Goal: Find specific page/section: Find specific page/section

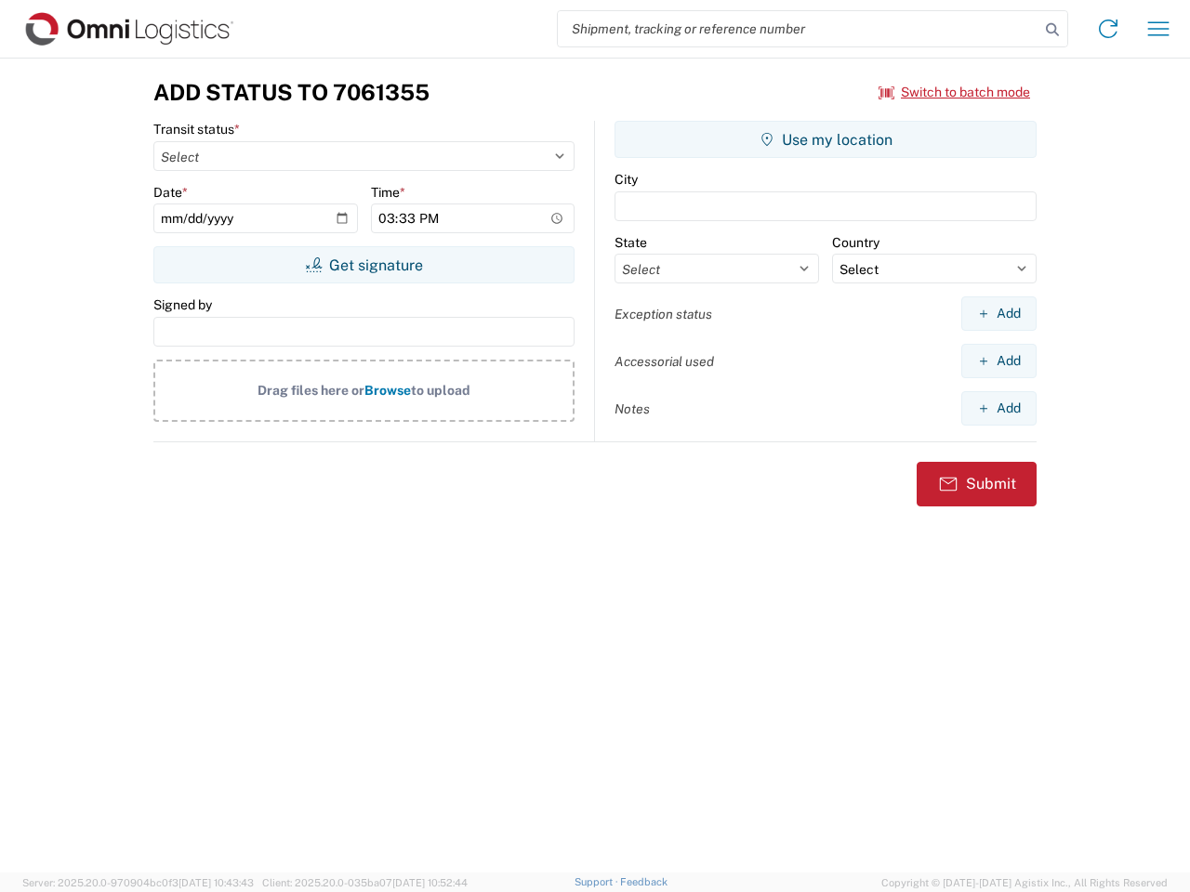
click at [798, 29] on input "search" at bounding box center [798, 28] width 481 height 35
click at [1052, 30] on icon at bounding box center [1052, 30] width 26 height 26
click at [1108, 29] on icon at bounding box center [1108, 29] width 30 height 30
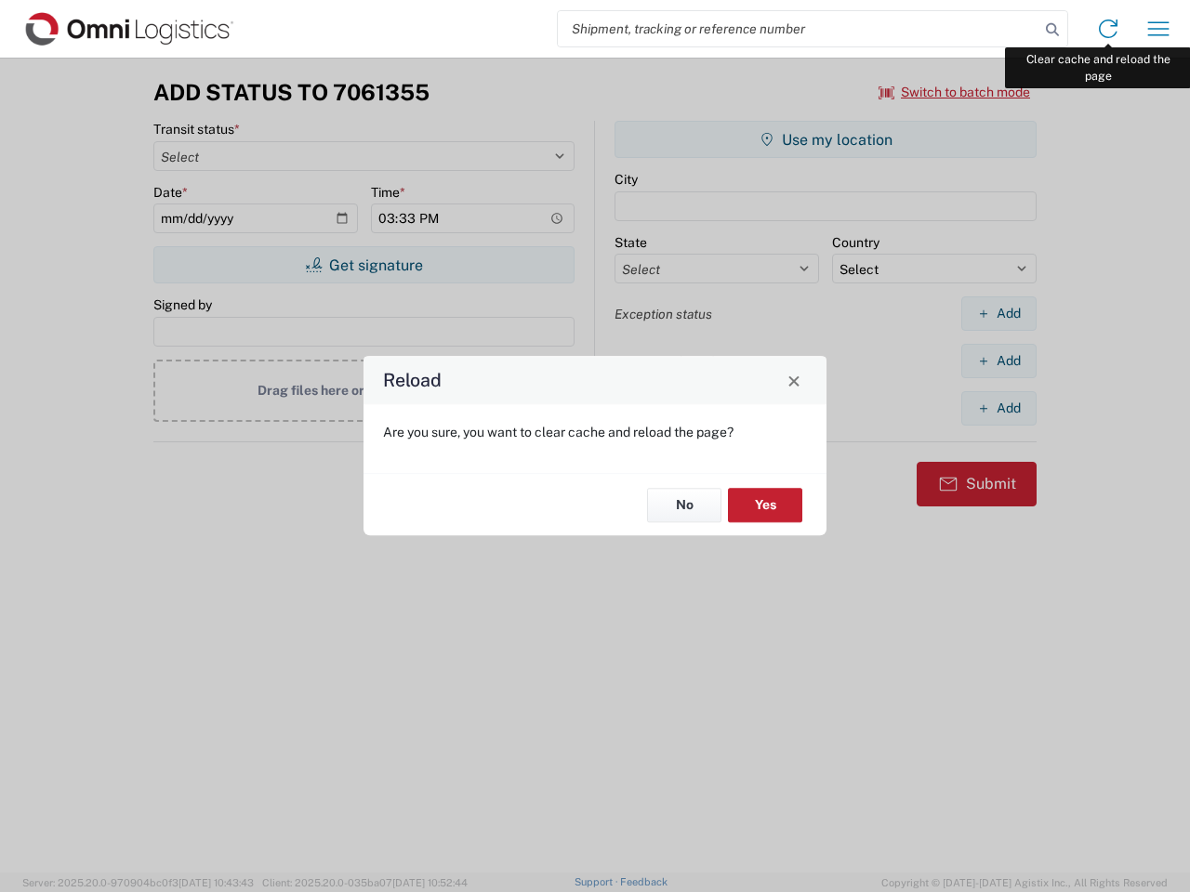
click at [1158, 29] on div "Reload Are you sure, you want to clear cache and reload the page? No Yes" at bounding box center [595, 446] width 1190 height 892
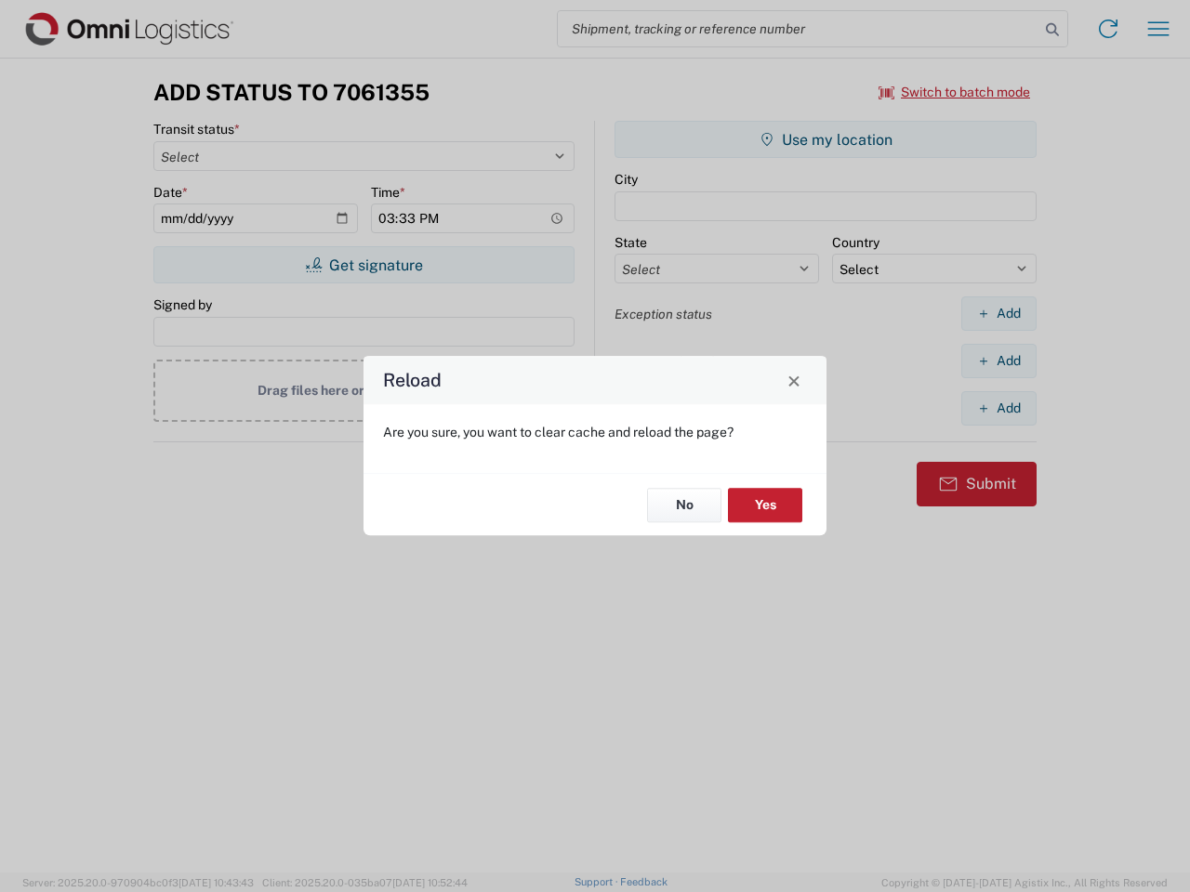
click at [954, 92] on div "Reload Are you sure, you want to clear cache and reload the page? No Yes" at bounding box center [595, 446] width 1190 height 892
click at [363, 265] on div "Reload Are you sure, you want to clear cache and reload the page? No Yes" at bounding box center [595, 446] width 1190 height 892
click at [825, 139] on div "Reload Are you sure, you want to clear cache and reload the page? No Yes" at bounding box center [595, 446] width 1190 height 892
click at [998, 313] on div "Reload Are you sure, you want to clear cache and reload the page? No Yes" at bounding box center [595, 446] width 1190 height 892
click at [998, 361] on div "Reload Are you sure, you want to clear cache and reload the page? No Yes" at bounding box center [595, 446] width 1190 height 892
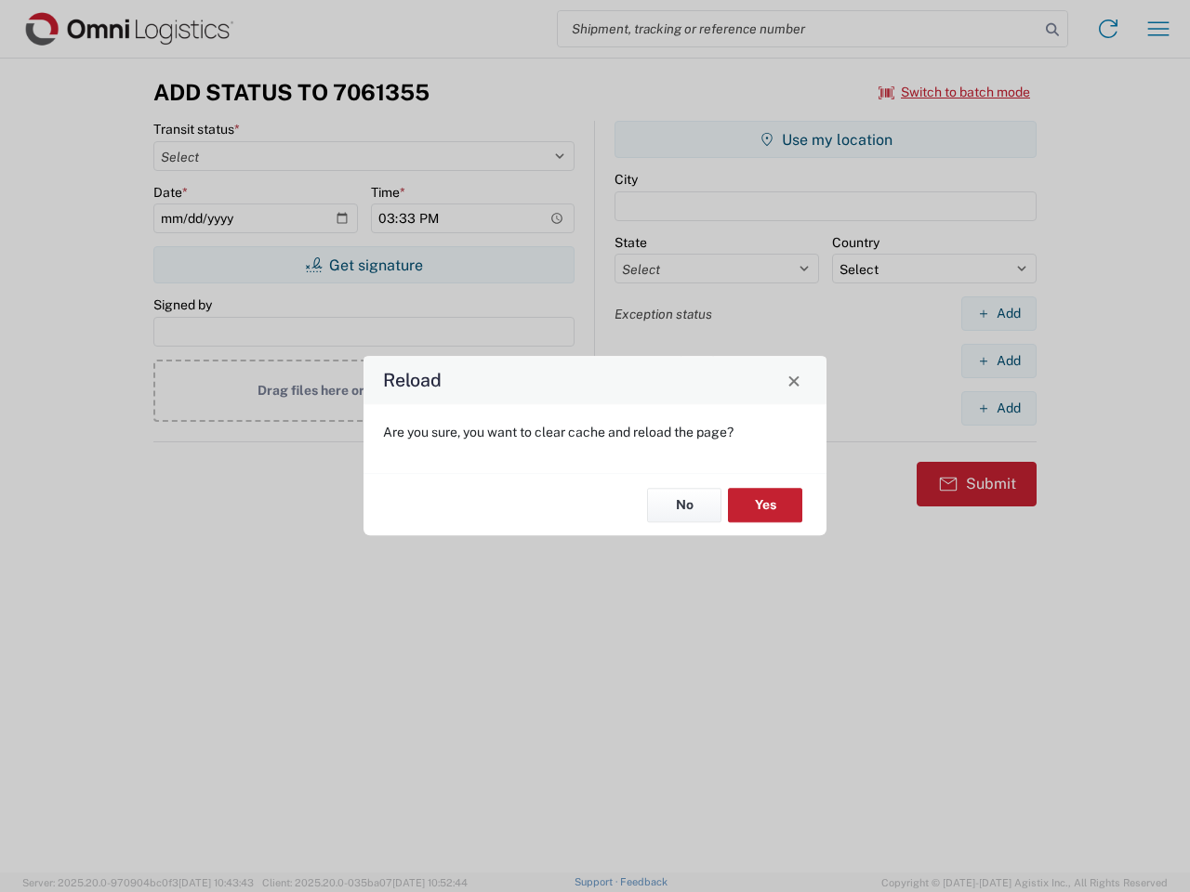
click at [998, 408] on div "Reload Are you sure, you want to clear cache and reload the page? No Yes" at bounding box center [595, 446] width 1190 height 892
